Goal: Check status: Check status

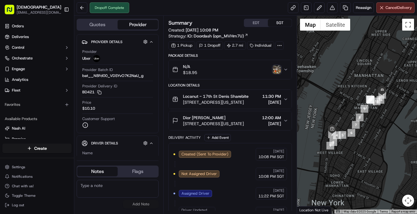
click at [278, 70] on img "button" at bounding box center [276, 69] width 8 height 8
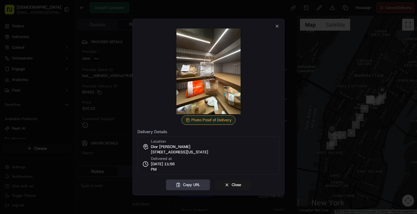
click at [189, 185] on button "Copy URL" at bounding box center [188, 184] width 44 height 11
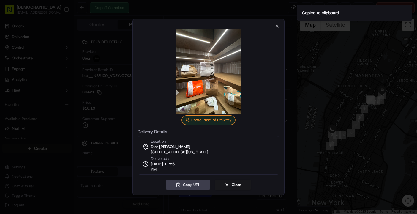
click at [278, 29] on div at bounding box center [208, 70] width 142 height 85
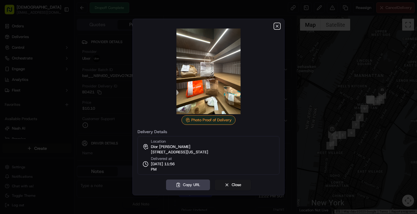
click at [278, 27] on icon "button" at bounding box center [276, 26] width 5 height 5
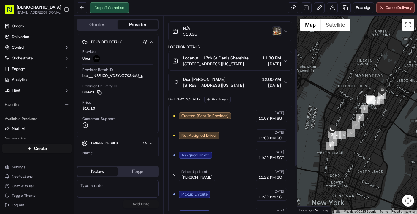
scroll to position [134, 0]
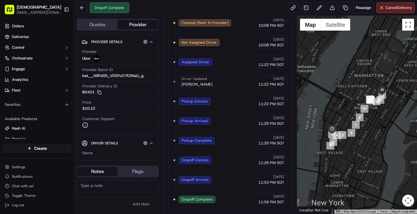
click at [110, 204] on div "No results found Add Note" at bounding box center [118, 193] width 82 height 28
